Goal: Task Accomplishment & Management: Manage account settings

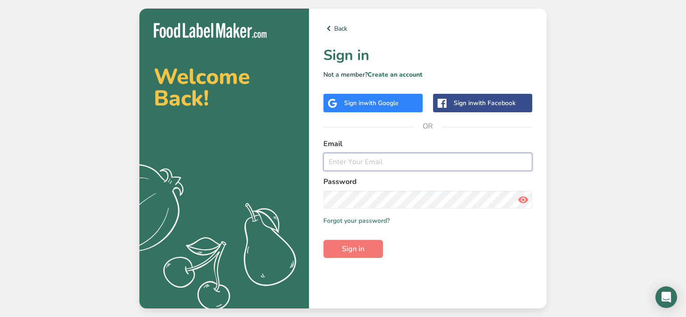
click at [366, 162] on input "email" at bounding box center [428, 162] width 209 height 18
type input "[EMAIL_ADDRESS][DOMAIN_NAME]"
click at [324, 240] on button "Sign in" at bounding box center [354, 249] width 60 height 18
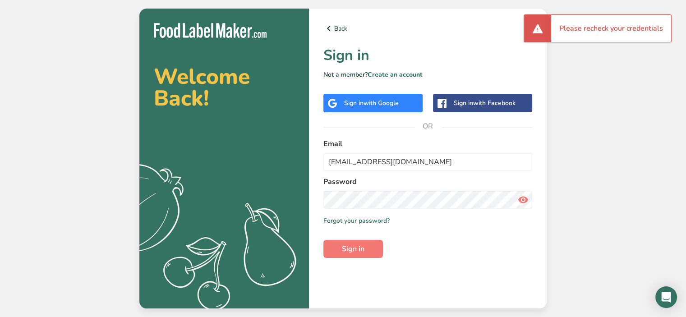
click at [380, 101] on span "with Google" at bounding box center [381, 103] width 35 height 9
